Goal: Information Seeking & Learning: Learn about a topic

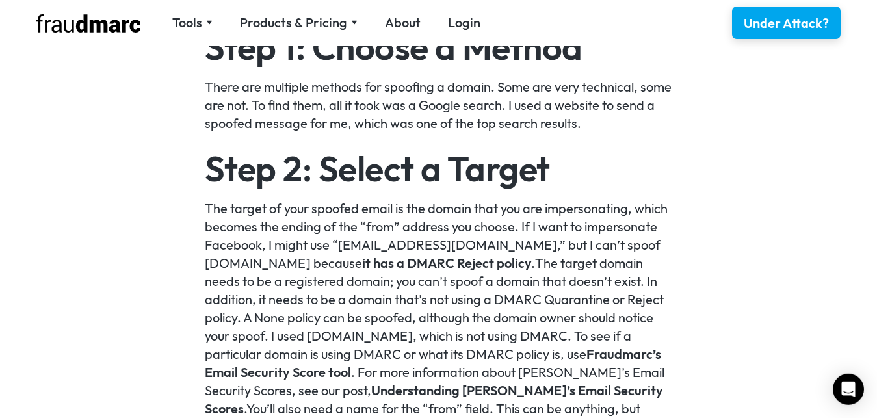
scroll to position [1026, 0]
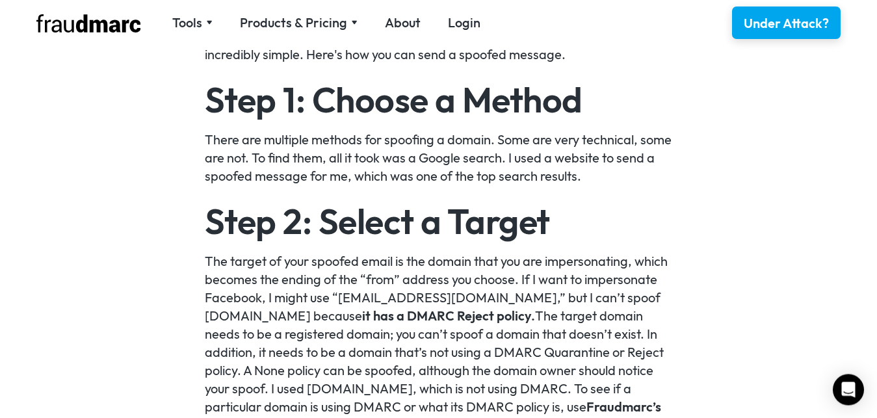
click at [328, 332] on p "The target of your spoofed email is the domain that you are impersonating, whic…" at bounding box center [439, 379] width 468 height 255
click at [297, 334] on p "The target of your spoofed email is the domain that you are impersonating, whic…" at bounding box center [439, 379] width 468 height 255
click at [325, 327] on p "The target of your spoofed email is the domain that you are impersonating, whic…" at bounding box center [439, 379] width 468 height 255
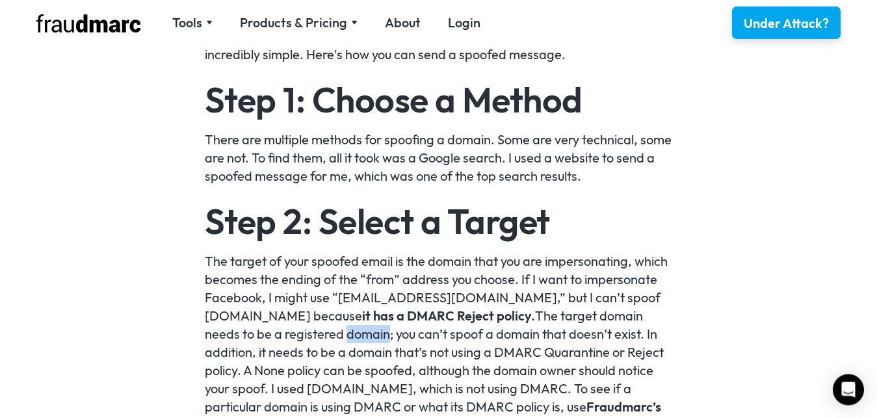
click at [325, 327] on p "The target of your spoofed email is the domain that you are impersonating, whic…" at bounding box center [439, 379] width 468 height 255
click at [401, 332] on p "The target of your spoofed email is the domain that you are impersonating, whic…" at bounding box center [439, 379] width 468 height 255
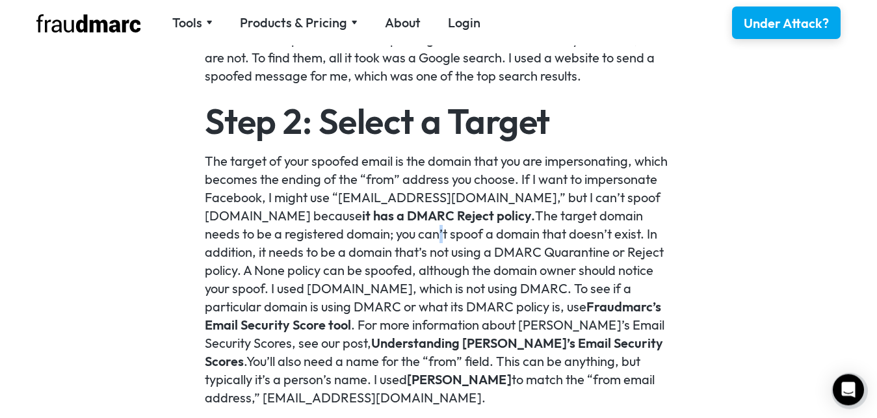
scroll to position [1159, 0]
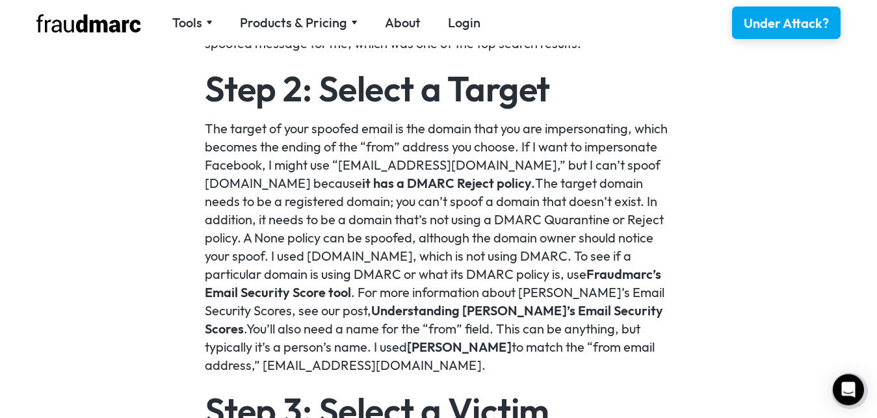
click at [417, 276] on p "The target of your spoofed email is the domain that you are impersonating, whic…" at bounding box center [439, 247] width 468 height 255
click at [432, 304] on link "Understanding [PERSON_NAME]’s Email Security Scores" at bounding box center [434, 319] width 458 height 34
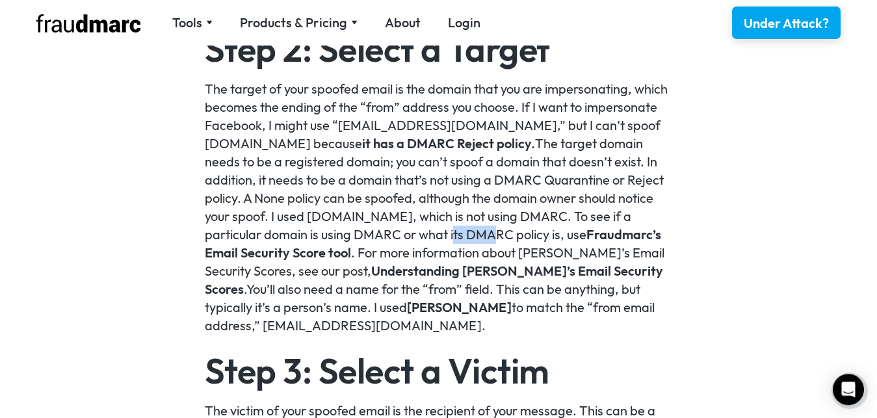
scroll to position [1230, 0]
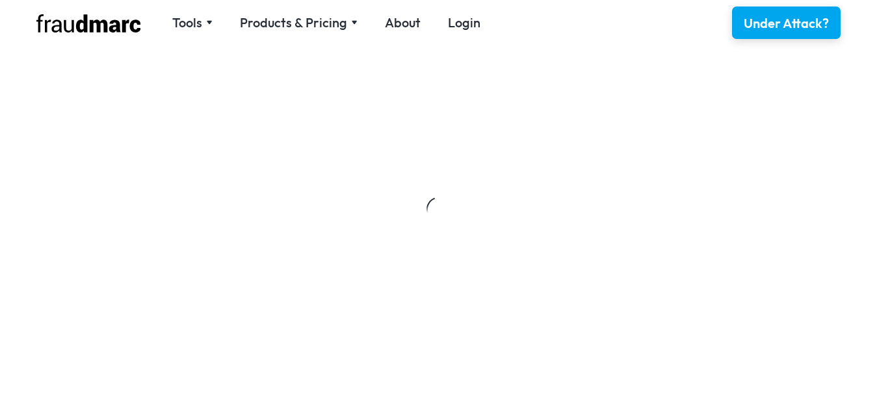
scroll to position [9, 0]
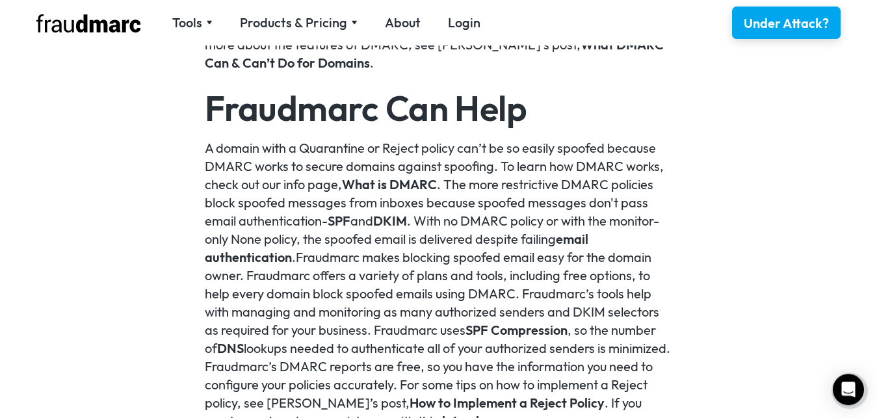
scroll to position [2788, 0]
